Goal: Transaction & Acquisition: Book appointment/travel/reservation

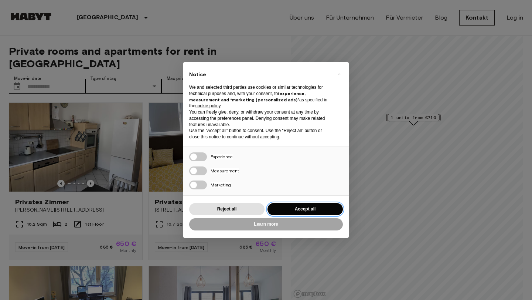
click at [302, 211] on button "Accept all" at bounding box center [304, 209] width 75 height 12
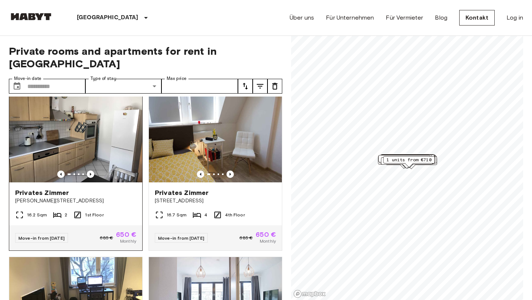
scroll to position [14, 0]
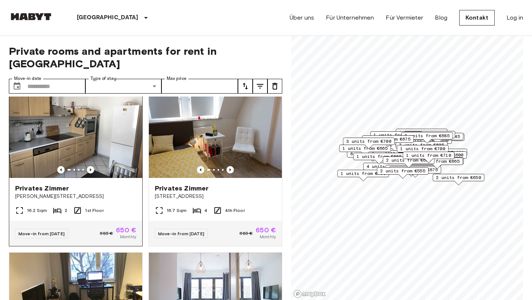
click at [92, 126] on img at bounding box center [75, 133] width 133 height 89
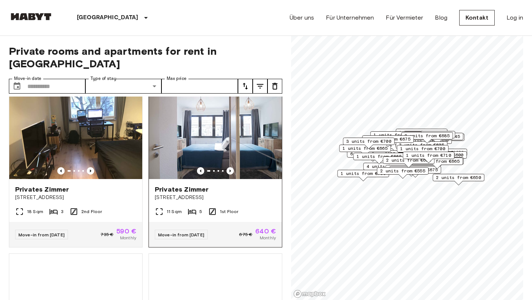
scroll to position [179, 0]
